Goal: Transaction & Acquisition: Purchase product/service

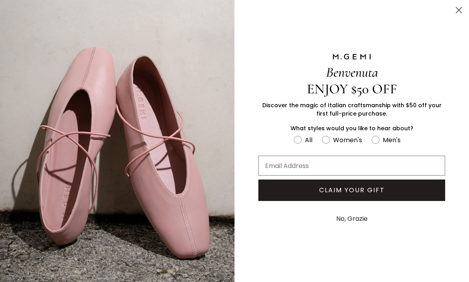
scroll to position [357, 0]
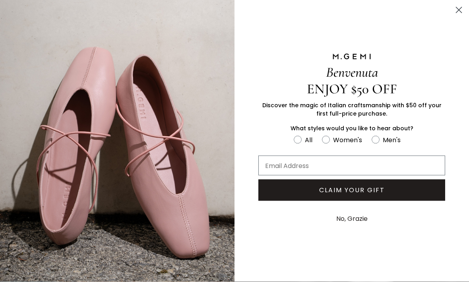
click at [452, 14] on icon "Close dialog" at bounding box center [459, 10] width 14 height 14
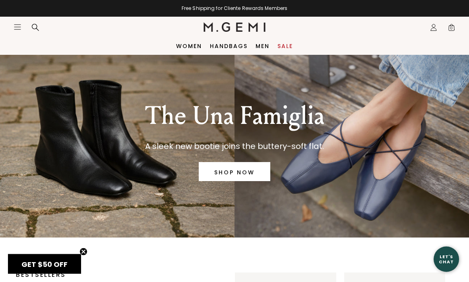
scroll to position [0, 0]
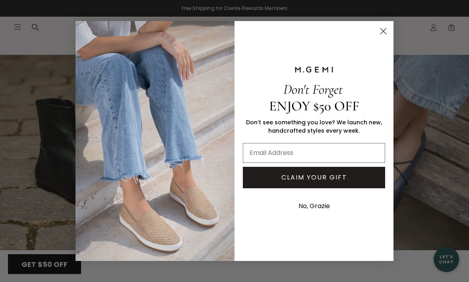
click at [385, 29] on icon "Close dialog" at bounding box center [384, 31] width 6 height 6
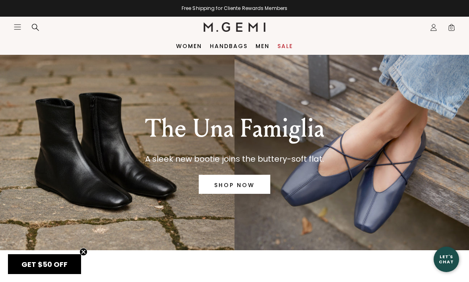
click at [191, 44] on link "Women" at bounding box center [189, 46] width 26 height 6
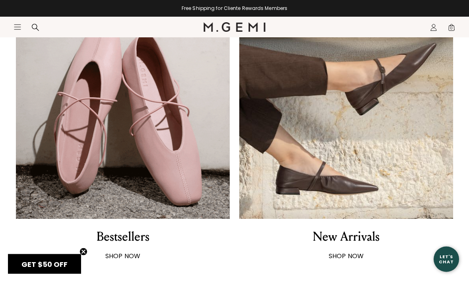
scroll to position [486, 0]
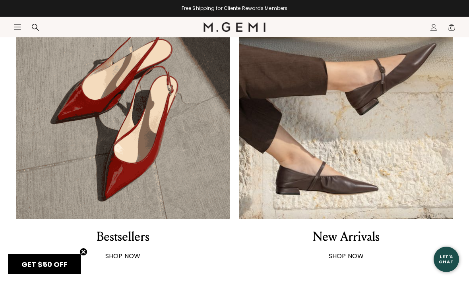
click at [120, 237] on div "Bestsellers" at bounding box center [123, 236] width 53 height 17
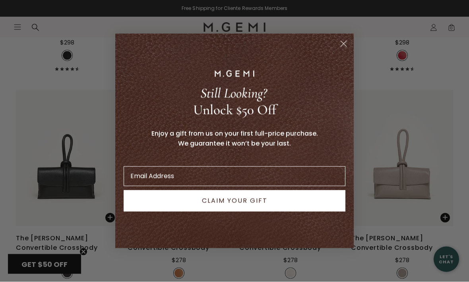
scroll to position [2592, 0]
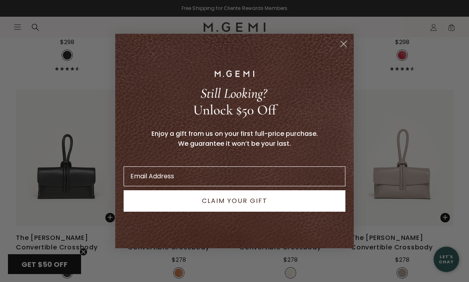
click at [339, 50] on circle "Close dialog" at bounding box center [343, 43] width 13 height 13
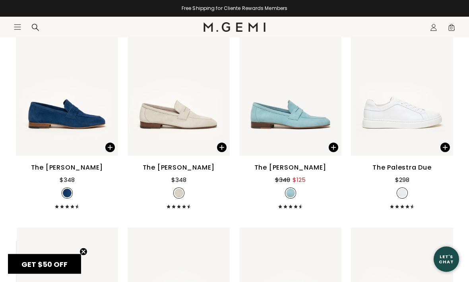
scroll to position [979, 0]
click at [408, 182] on div "$298" at bounding box center [402, 178] width 14 height 12
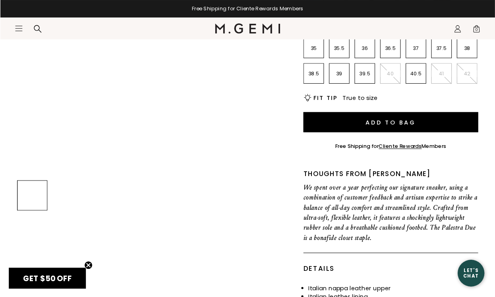
scroll to position [37, 0]
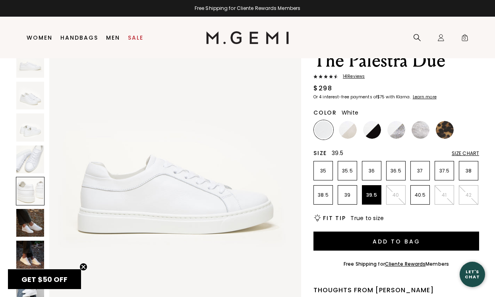
click at [372, 190] on li "39.5" at bounding box center [371, 194] width 19 height 19
click at [398, 245] on button "Add to Bag" at bounding box center [396, 241] width 166 height 19
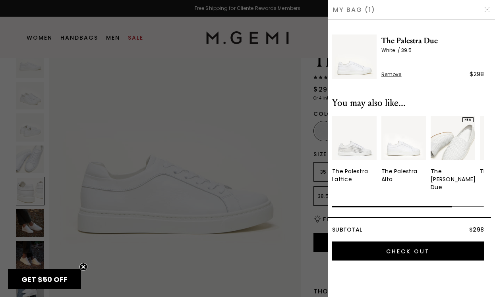
click at [407, 242] on input "Check Out" at bounding box center [408, 251] width 152 height 19
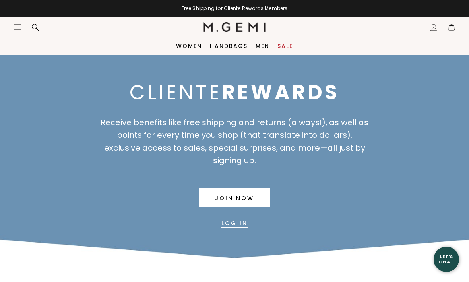
click at [238, 223] on link "Log In" at bounding box center [234, 223] width 26 height 19
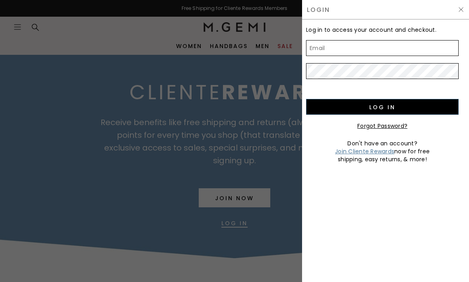
click at [318, 46] on input "Email" at bounding box center [382, 48] width 153 height 16
type input "[EMAIL_ADDRESS][DOMAIN_NAME]"
click at [382, 99] on input "Log in" at bounding box center [382, 107] width 153 height 16
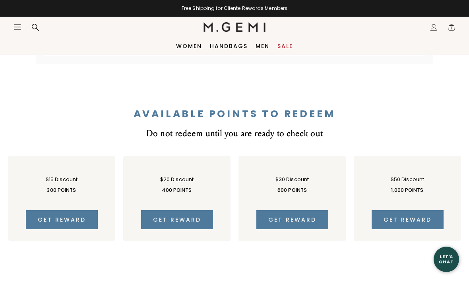
scroll to position [434, 0]
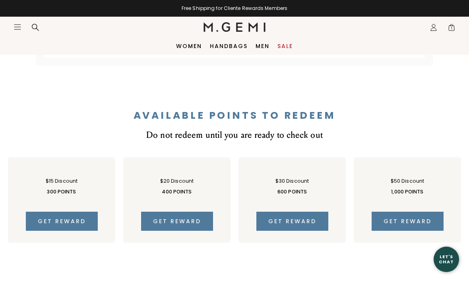
click at [409, 212] on button "Get reward" at bounding box center [407, 221] width 72 height 19
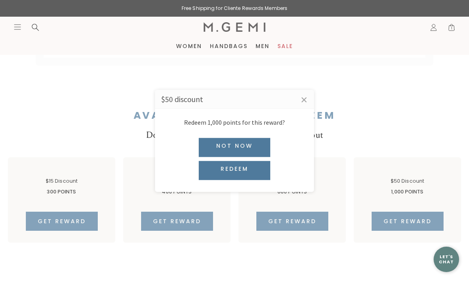
click at [232, 180] on div "Redeem" at bounding box center [234, 170] width 71 height 19
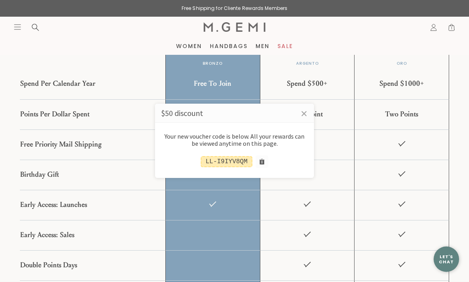
scroll to position [769, 0]
click at [306, 124] on link "×" at bounding box center [304, 114] width 20 height 20
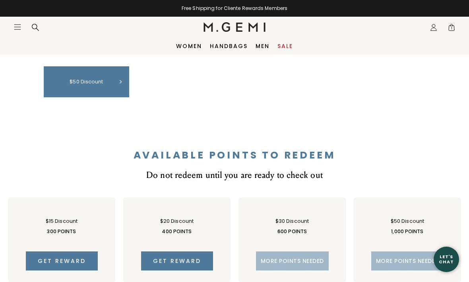
scroll to position [382, 0]
